Goal: Task Accomplishment & Management: Use online tool/utility

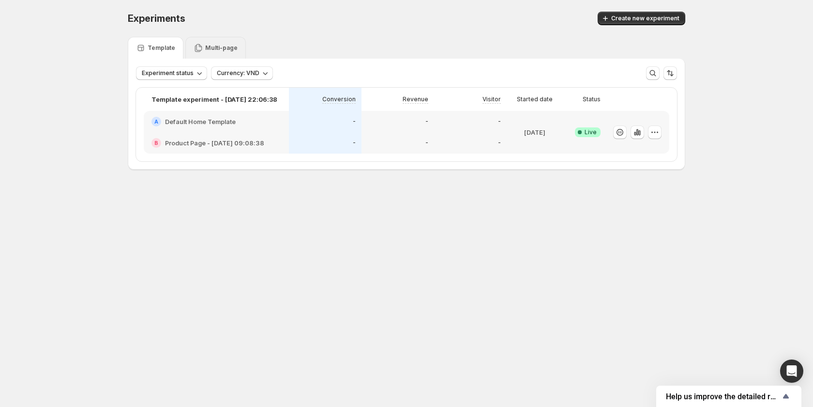
click at [219, 43] on div "Multi-page" at bounding box center [216, 48] width 44 height 10
click at [438, 131] on div "-" at bounding box center [470, 121] width 73 height 21
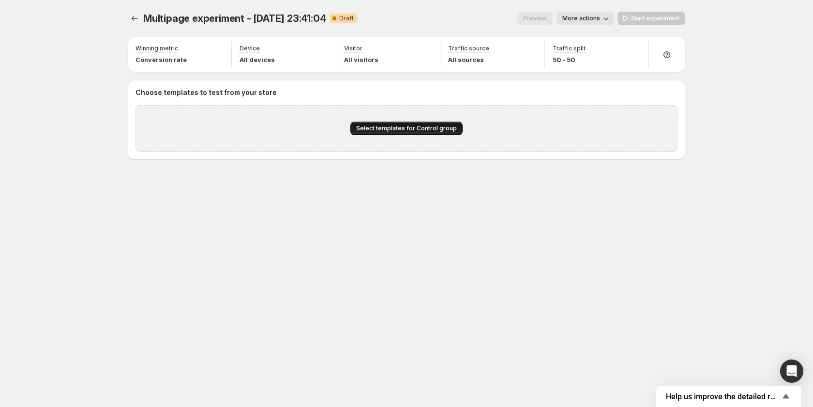
click at [400, 129] on span "Select templates for Control group" at bounding box center [406, 128] width 101 height 8
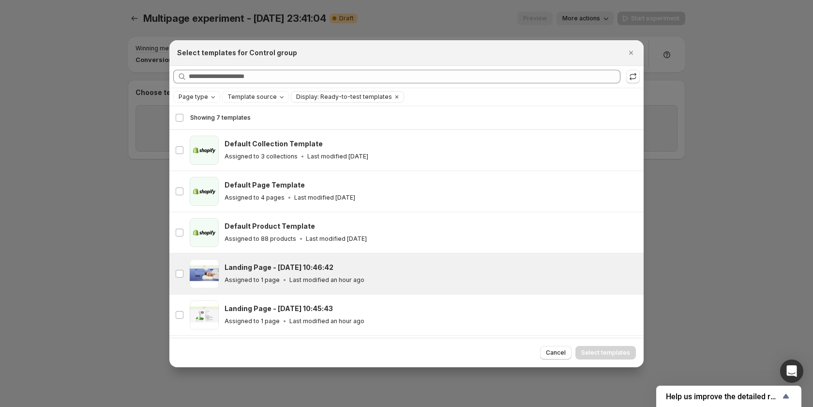
click at [336, 266] on div "Landing Page - [DATE] 10:46:42" at bounding box center [430, 267] width 410 height 10
click at [607, 352] on span "Select templates" at bounding box center [605, 353] width 49 height 8
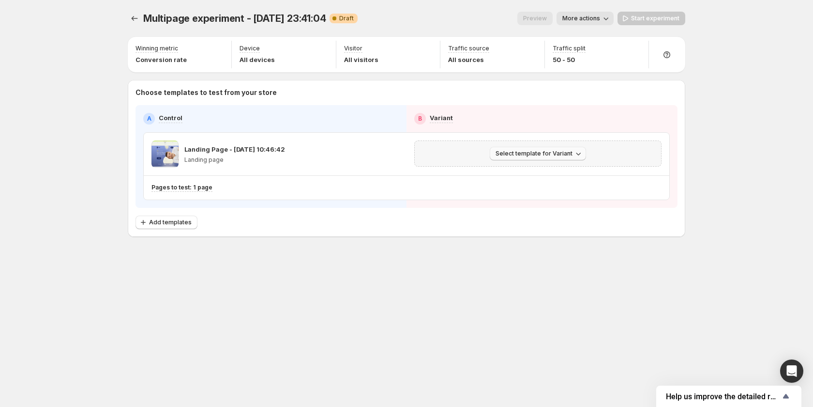
click at [552, 153] on span "Select template for Variant" at bounding box center [534, 154] width 77 height 8
click at [540, 189] on span "Create Variant based on Control" at bounding box center [539, 190] width 99 height 8
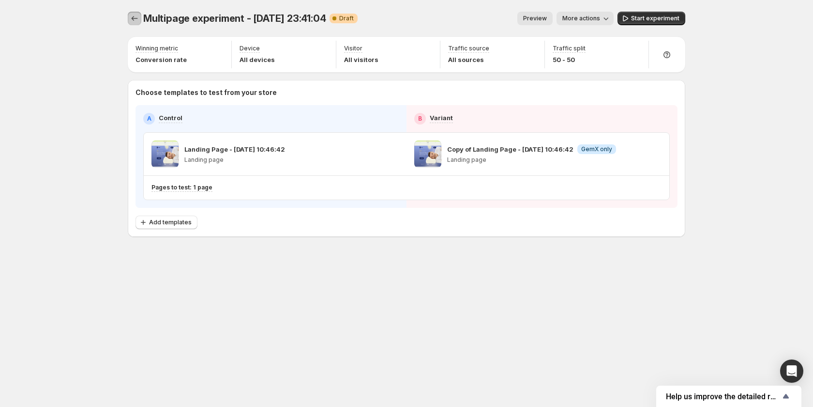
click at [133, 18] on icon "Experiments" at bounding box center [135, 19] width 10 height 10
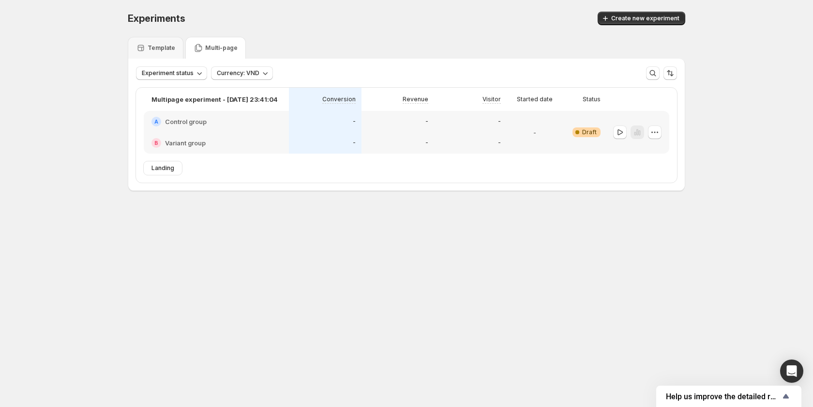
click at [393, 101] on div "Revenue" at bounding box center [397, 99] width 61 height 12
click at [480, 122] on div "-" at bounding box center [470, 122] width 61 height 10
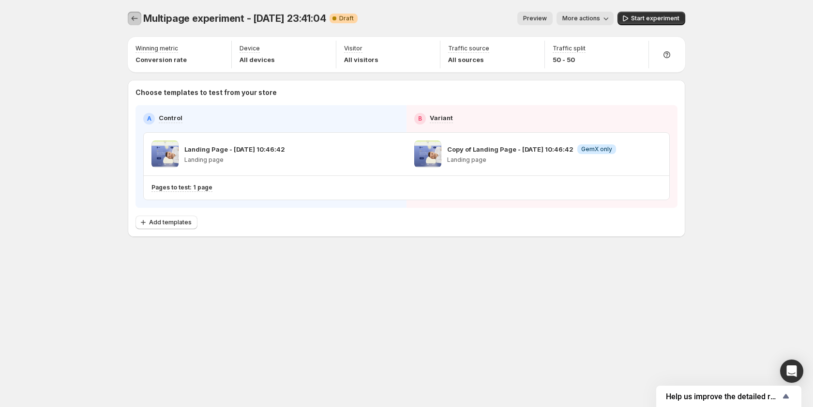
click at [138, 20] on icon "Experiments" at bounding box center [135, 19] width 10 height 10
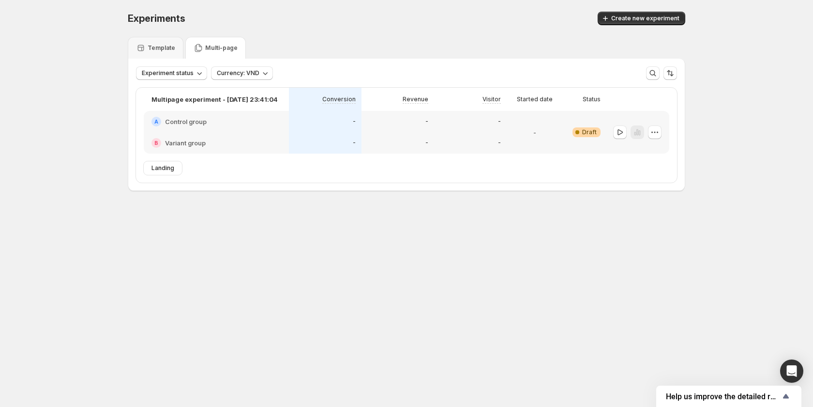
click at [344, 214] on div "Experiments. This page is ready Experiments Create new experiment Template Mult…" at bounding box center [406, 121] width 581 height 243
